Goal: Check status: Check status

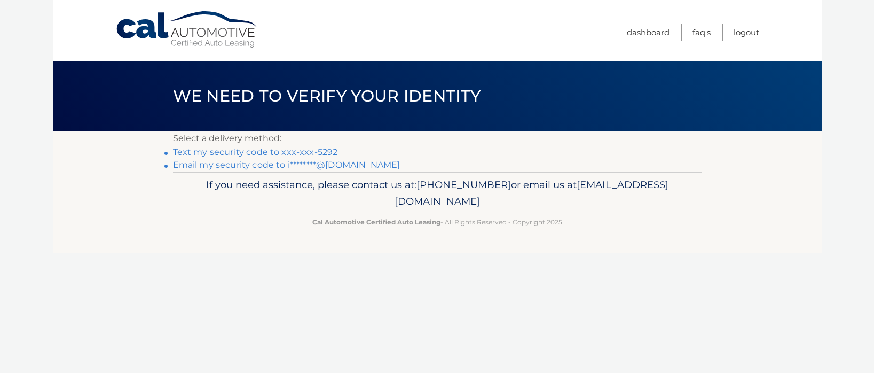
click at [193, 152] on link "Text my security code to xxx-xxx-5292" at bounding box center [255, 152] width 165 height 10
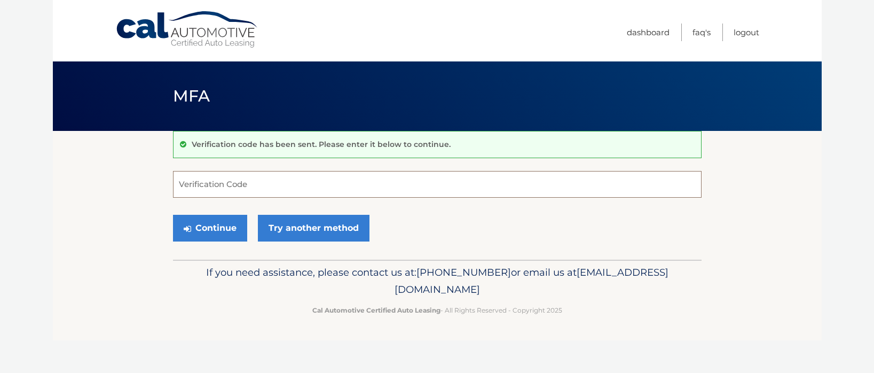
click at [207, 185] on input "Verification Code" at bounding box center [437, 184] width 529 height 27
type input "227956"
click at [214, 226] on button "Continue" at bounding box center [210, 228] width 74 height 27
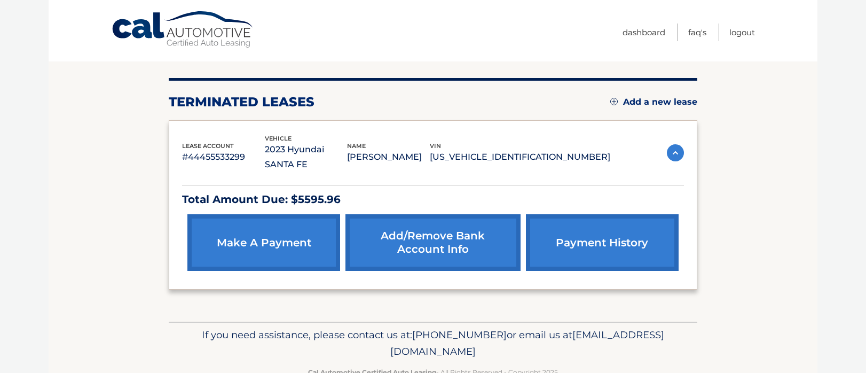
scroll to position [116, 0]
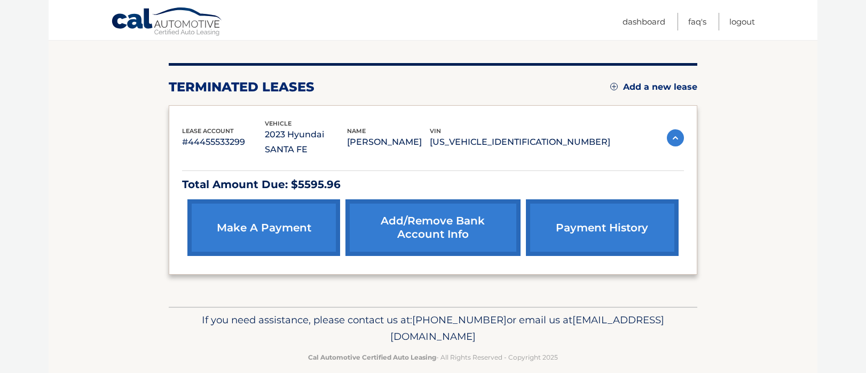
click at [588, 210] on link "payment history" at bounding box center [602, 227] width 153 height 57
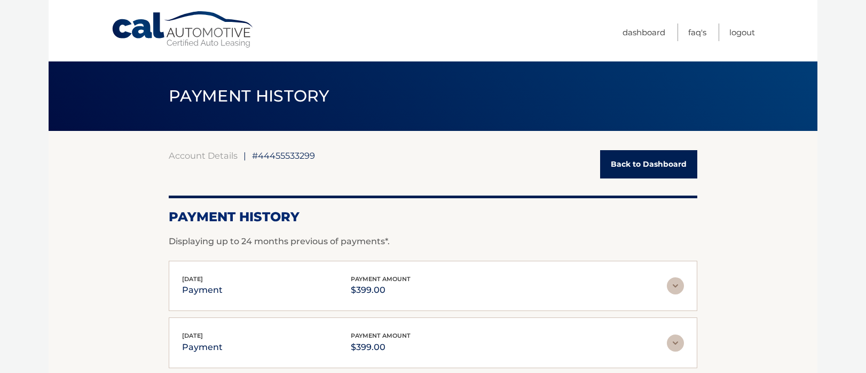
click at [655, 164] on link "Back to Dashboard" at bounding box center [648, 164] width 97 height 28
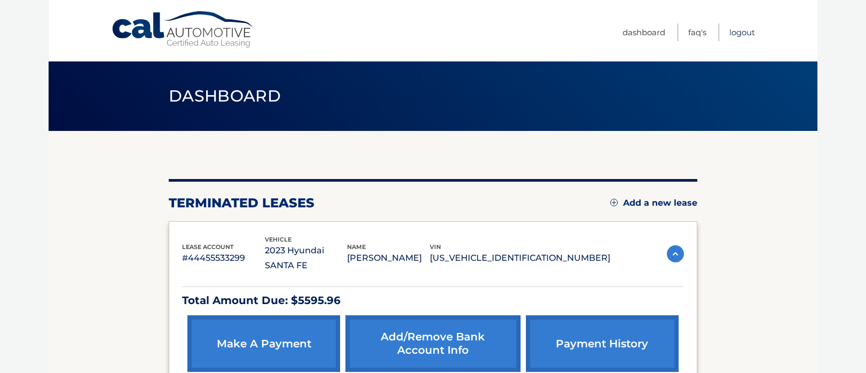
click at [743, 31] on link "Logout" at bounding box center [743, 32] width 26 height 18
